Goal: Transaction & Acquisition: Download file/media

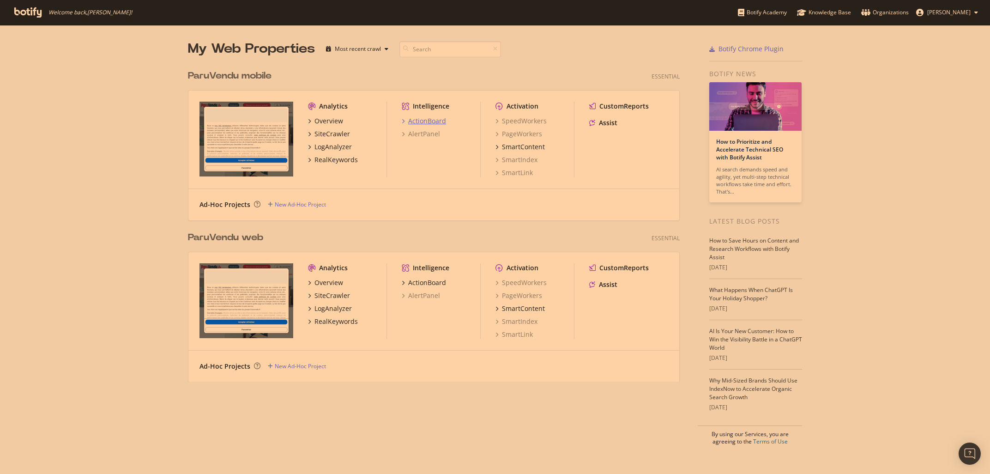
scroll to position [474, 990]
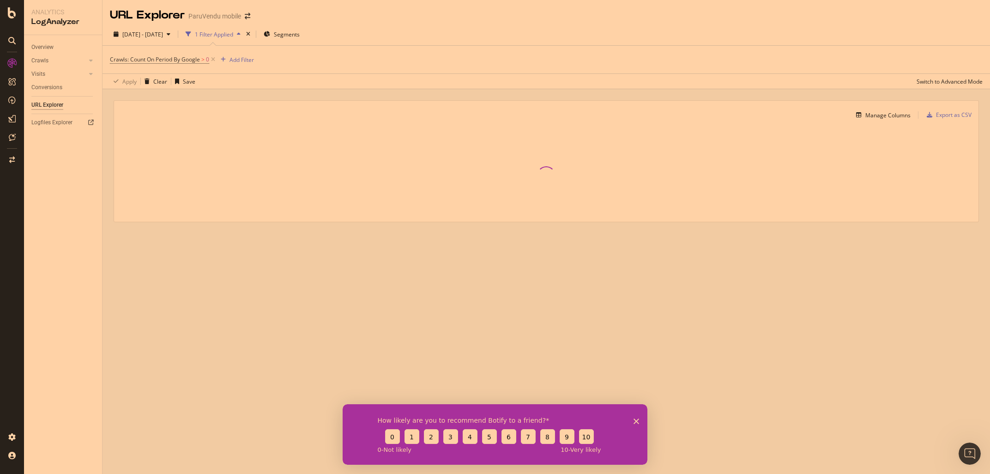
drag, startPoint x: 635, startPoint y: 423, endPoint x: 629, endPoint y: 409, distance: 15.3
click at [635, 423] on icon "Fermer l'enquête" at bounding box center [637, 421] width 6 height 6
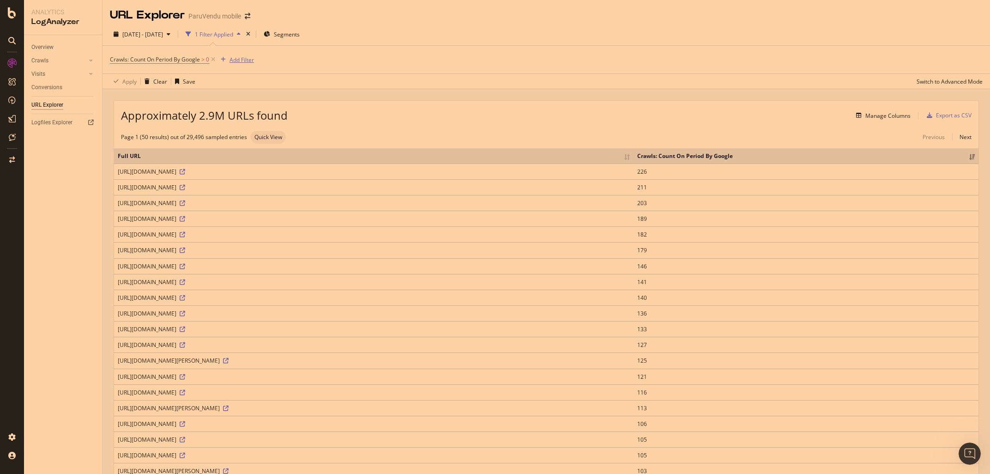
click at [243, 59] on div "Add Filter" at bounding box center [242, 60] width 24 height 8
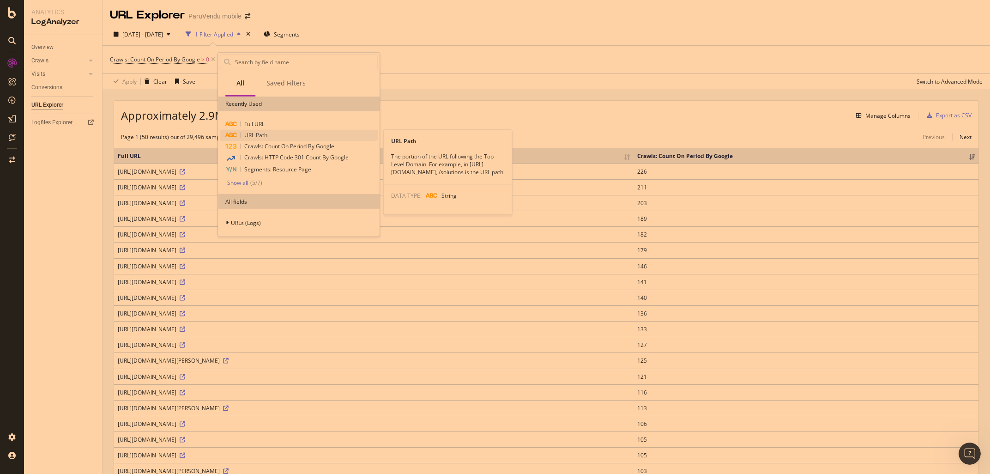
click at [257, 133] on span "URL Path" at bounding box center [255, 135] width 23 height 8
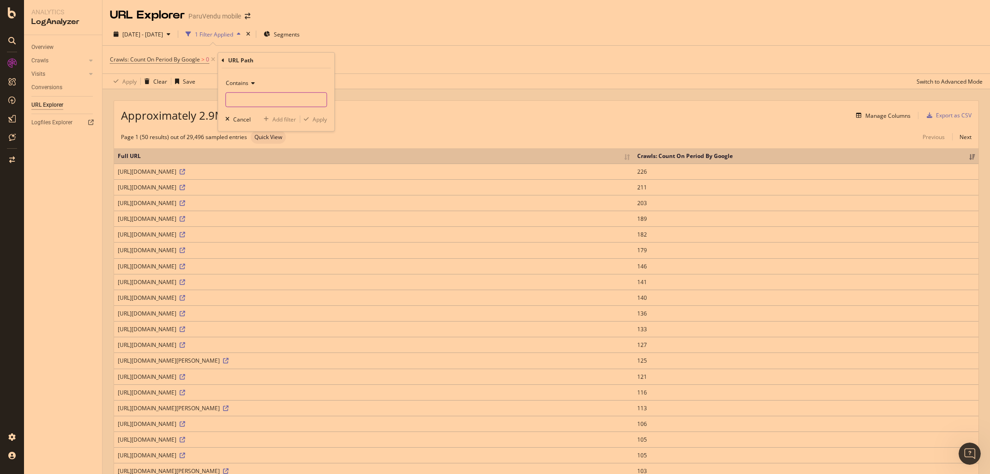
click at [237, 101] on input "text" at bounding box center [276, 99] width 101 height 15
type input "mentionslegales"
click at [316, 120] on div "Apply" at bounding box center [320, 119] width 14 height 8
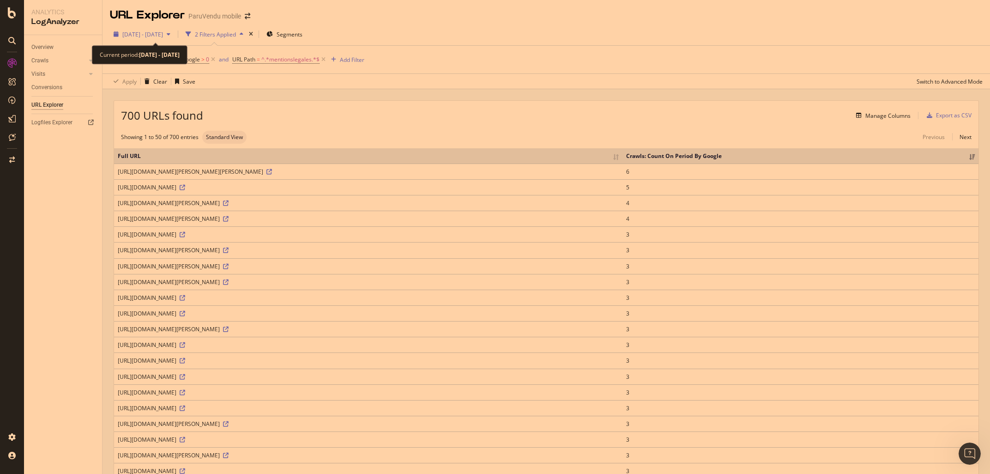
click at [155, 30] on div "[DATE] - [DATE]" at bounding box center [142, 34] width 41 height 8
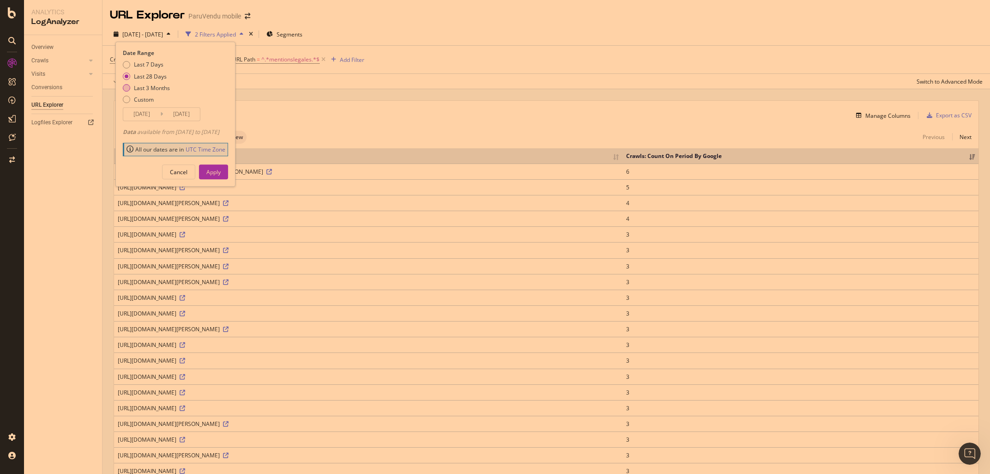
click at [129, 88] on div "Last 3 Months" at bounding box center [126, 87] width 7 height 7
type input "[DATE]"
click at [228, 176] on button "Apply" at bounding box center [213, 171] width 29 height 15
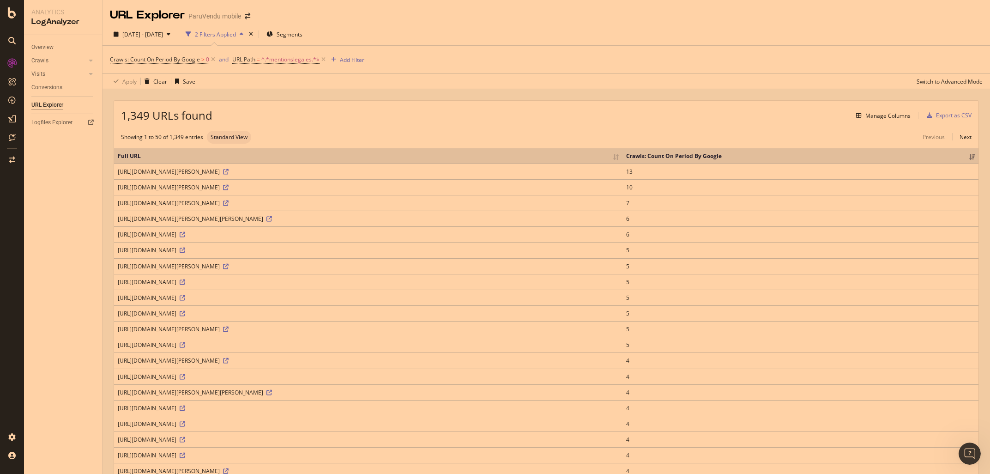
click at [955, 116] on div "Export as CSV" at bounding box center [954, 115] width 36 height 8
click at [49, 158] on div "DataExports" at bounding box center [52, 157] width 36 height 9
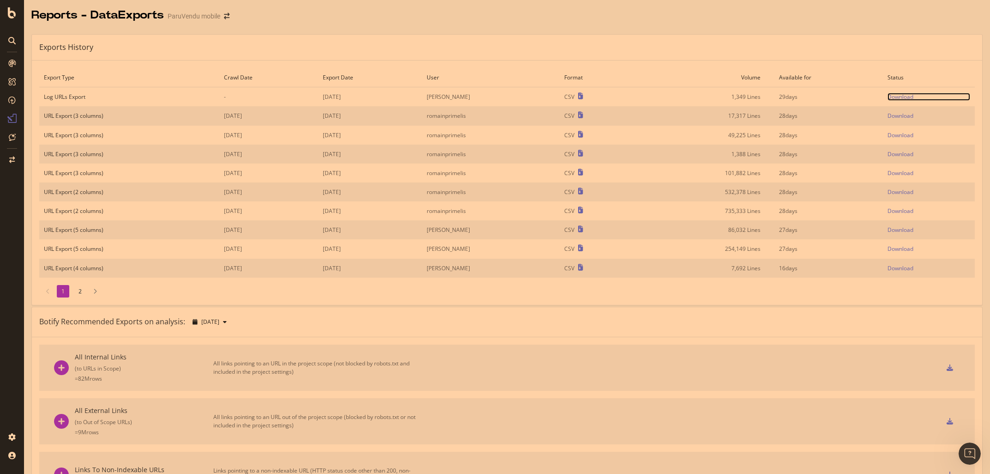
drag, startPoint x: 907, startPoint y: 98, endPoint x: 903, endPoint y: 100, distance: 4.8
click at [907, 97] on div "Download" at bounding box center [901, 97] width 26 height 8
click at [768, 4] on div "Reports - DataExports ParuVendu mobile" at bounding box center [507, 11] width 966 height 23
